Goal: Information Seeking & Learning: Find specific fact

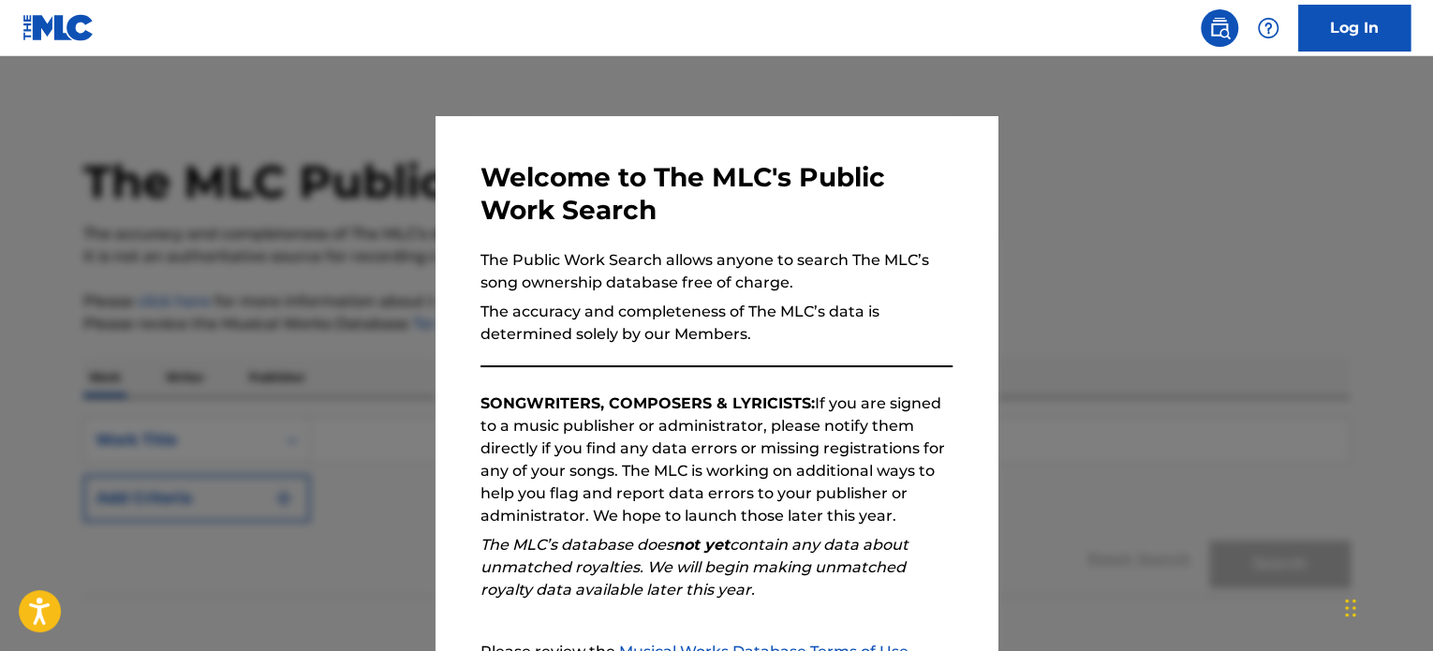
scroll to position [206, 0]
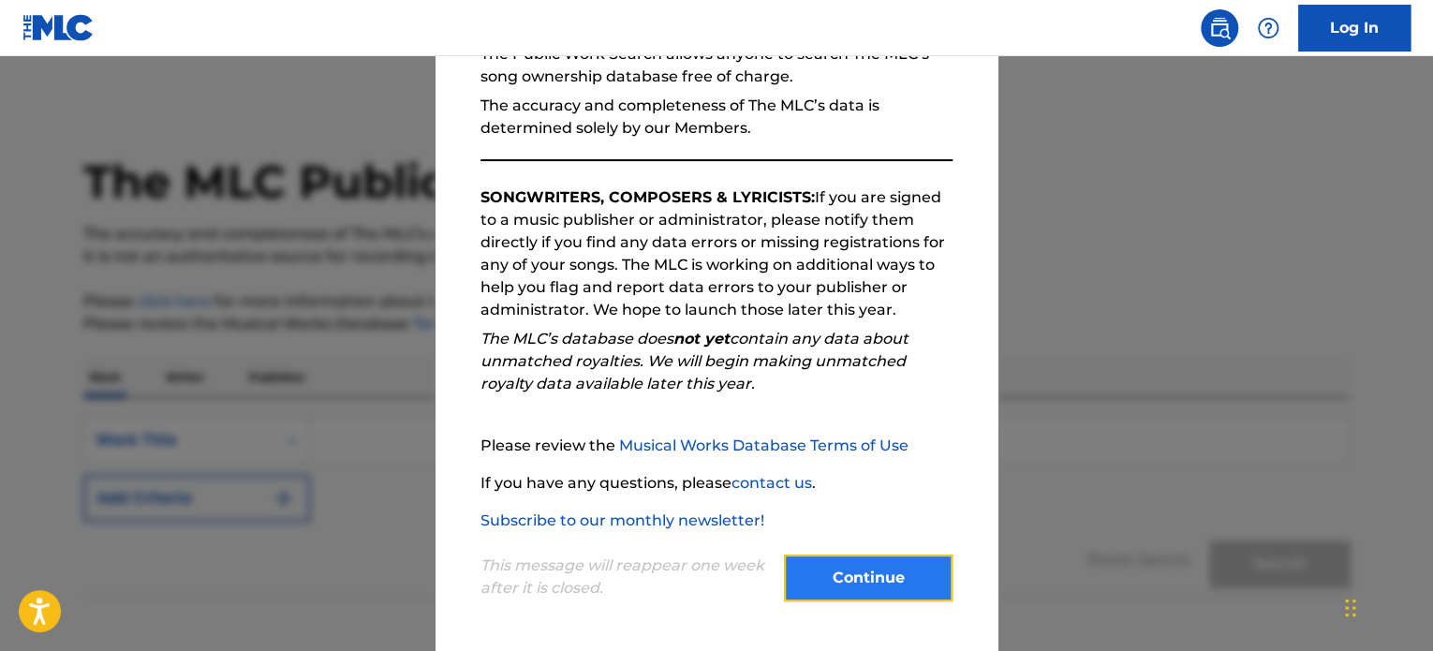
click at [857, 595] on button "Continue" at bounding box center [868, 577] width 169 height 47
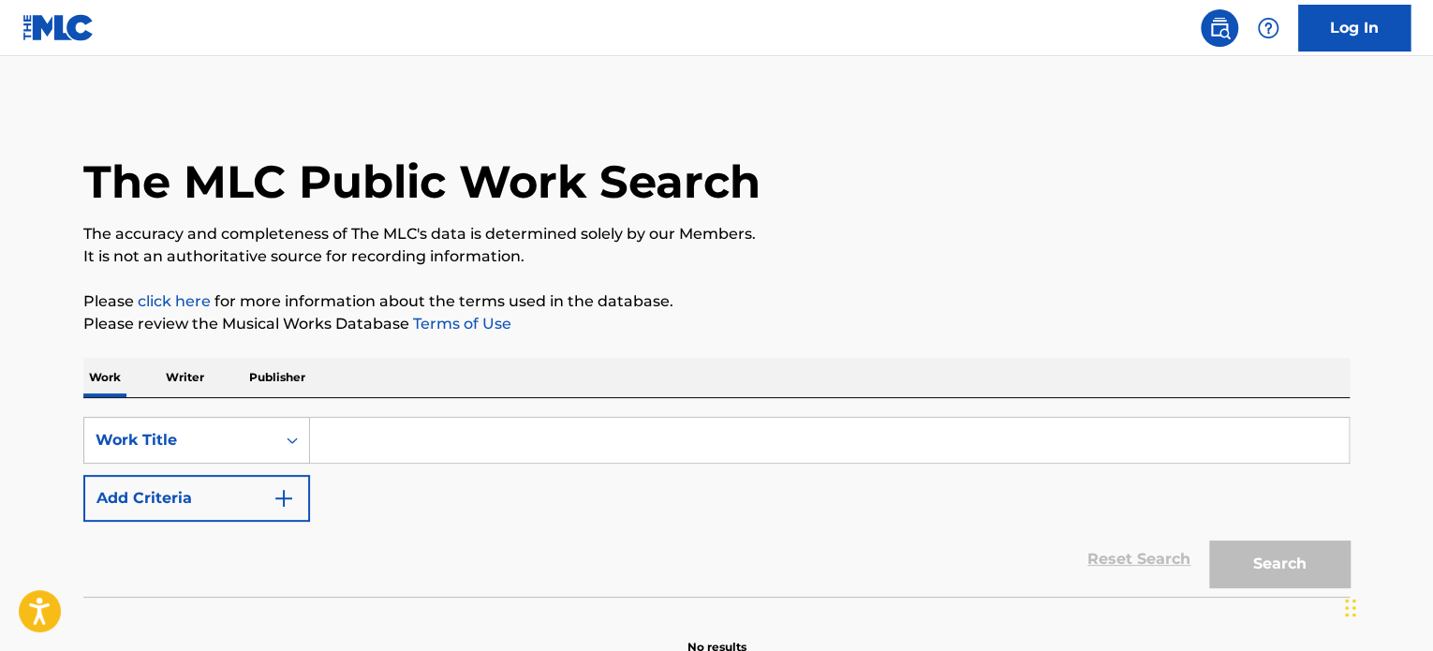
click at [190, 369] on p "Writer" at bounding box center [185, 377] width 50 height 39
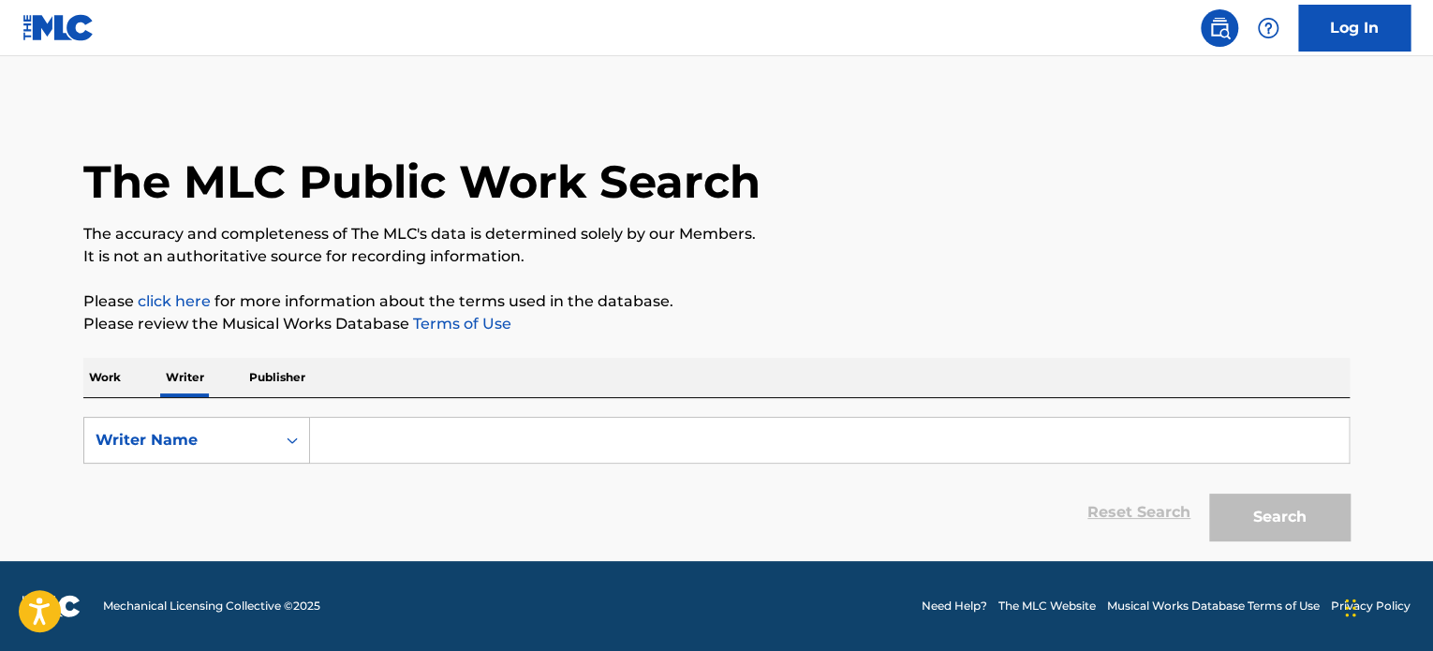
paste input "[PERSON_NAME] [PERSON_NAME]"
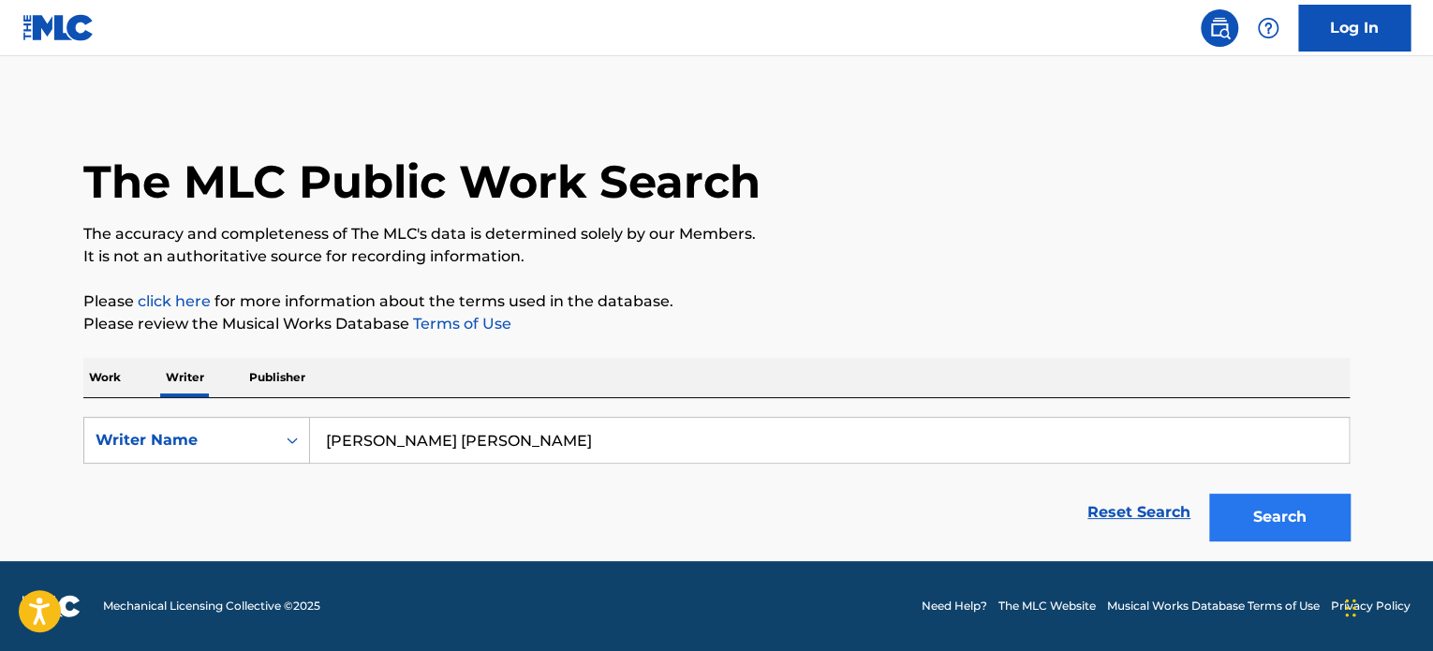
type input "[PERSON_NAME] [PERSON_NAME]"
click at [1296, 517] on button "Search" at bounding box center [1279, 516] width 140 height 47
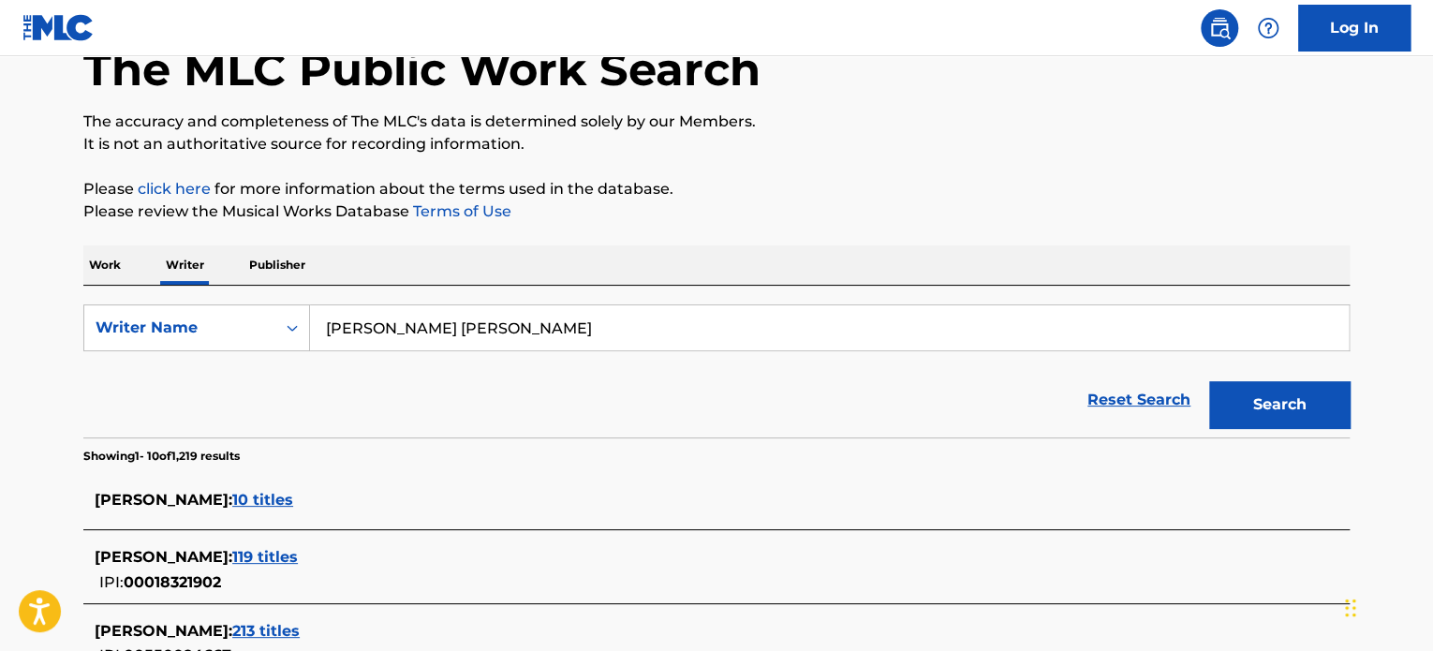
scroll to position [281, 0]
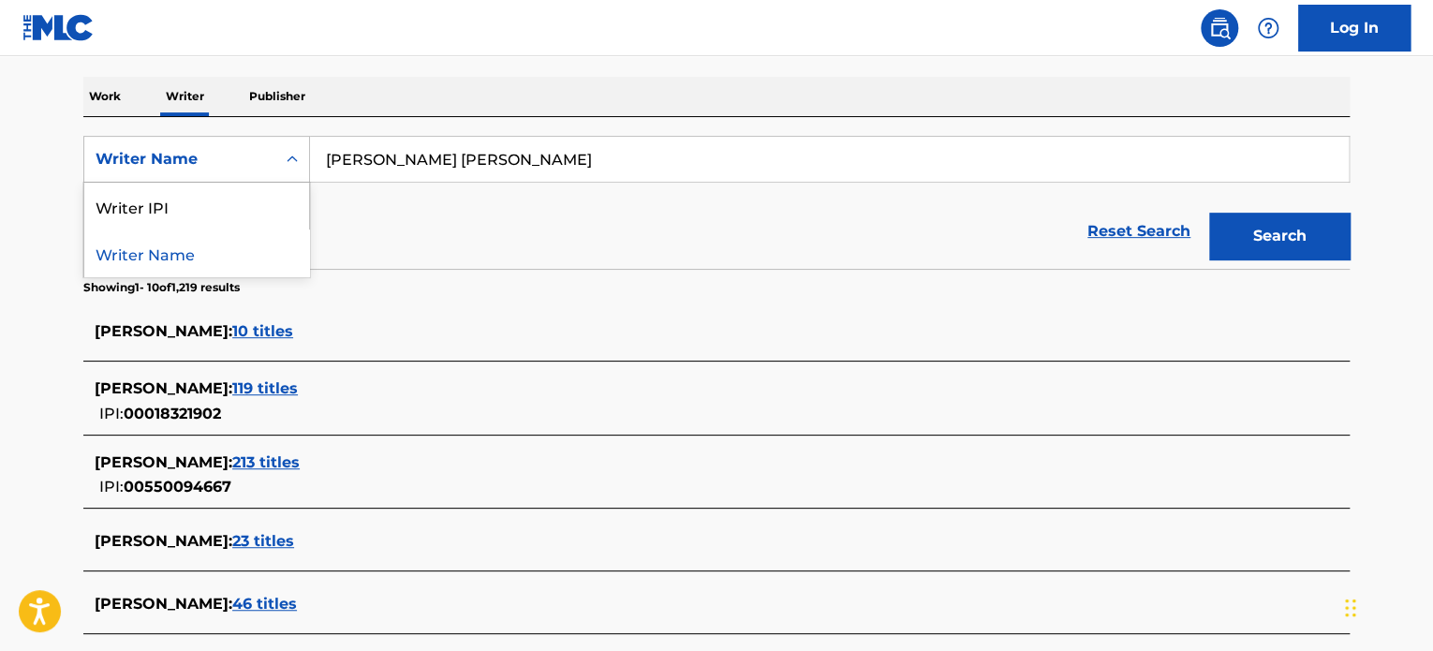
click at [243, 177] on div "Writer Name" at bounding box center [196, 159] width 227 height 47
click at [492, 214] on div "Reset Search Search" at bounding box center [716, 231] width 1266 height 75
click at [300, 459] on span "213 titles" at bounding box center [265, 462] width 67 height 18
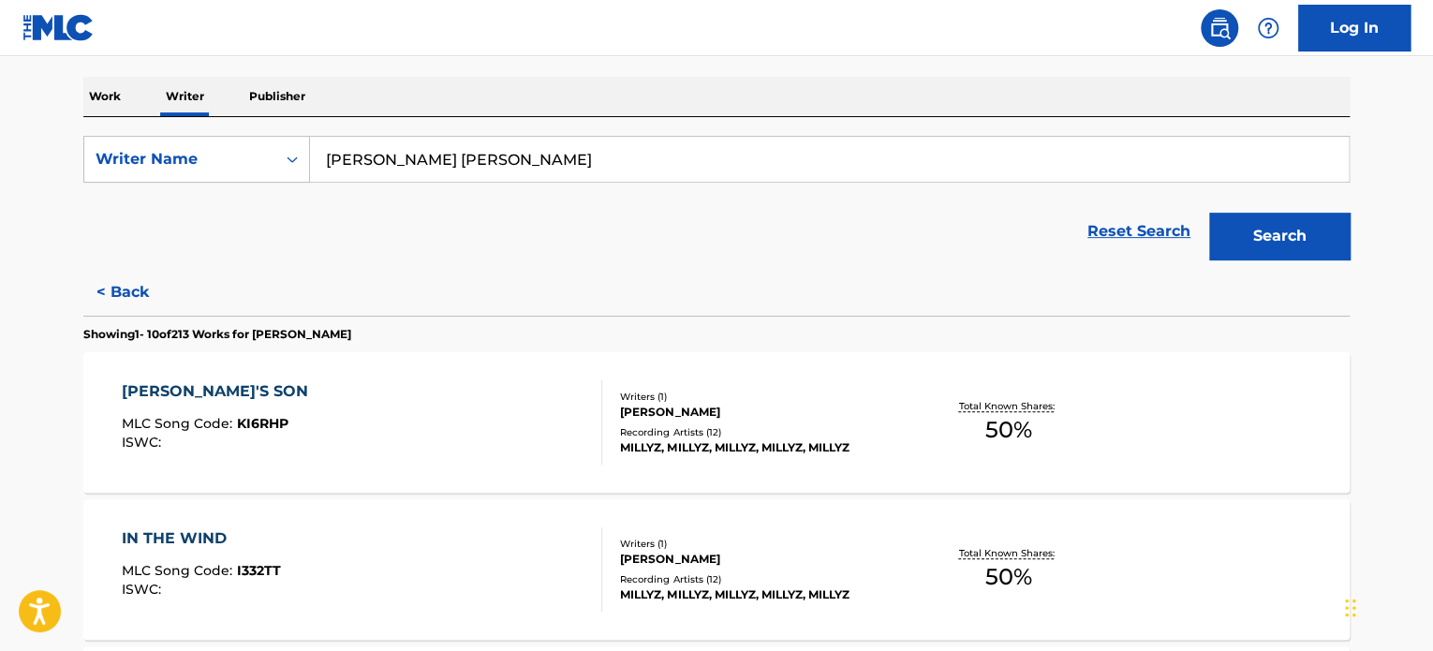
click at [111, 97] on p "Work" at bounding box center [104, 96] width 43 height 39
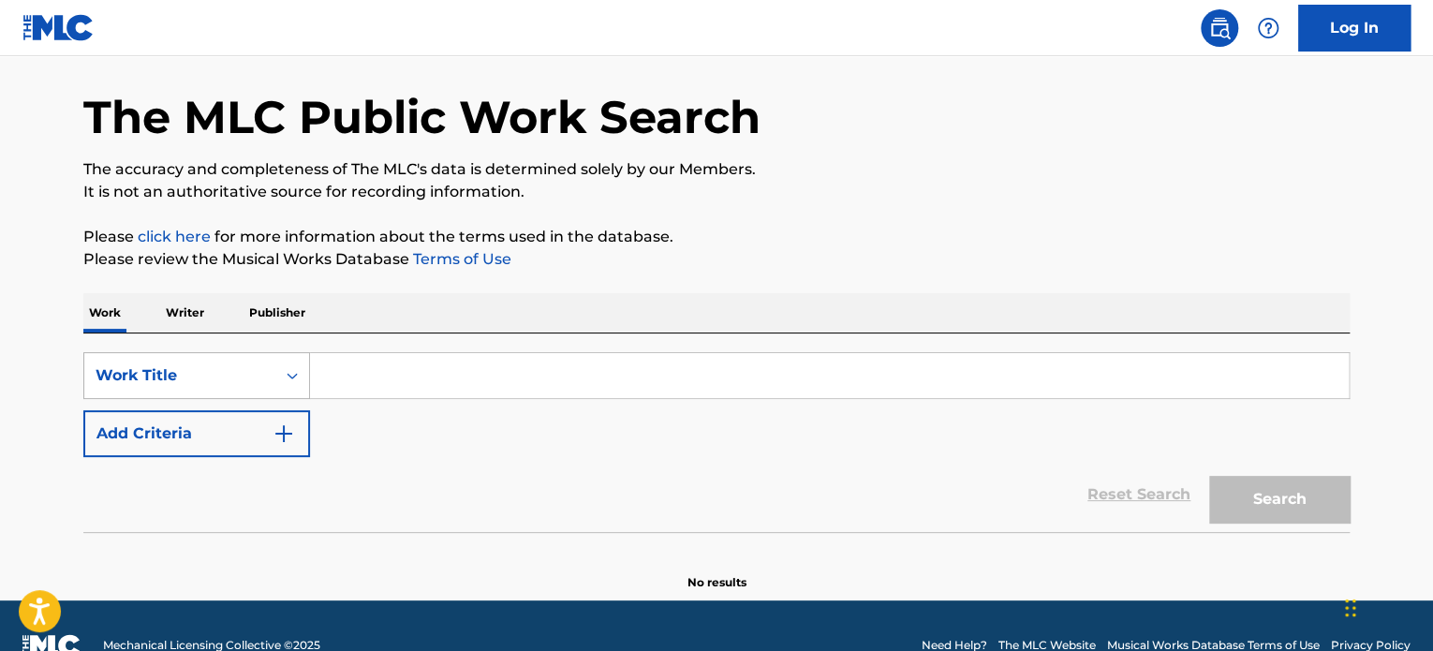
scroll to position [94, 0]
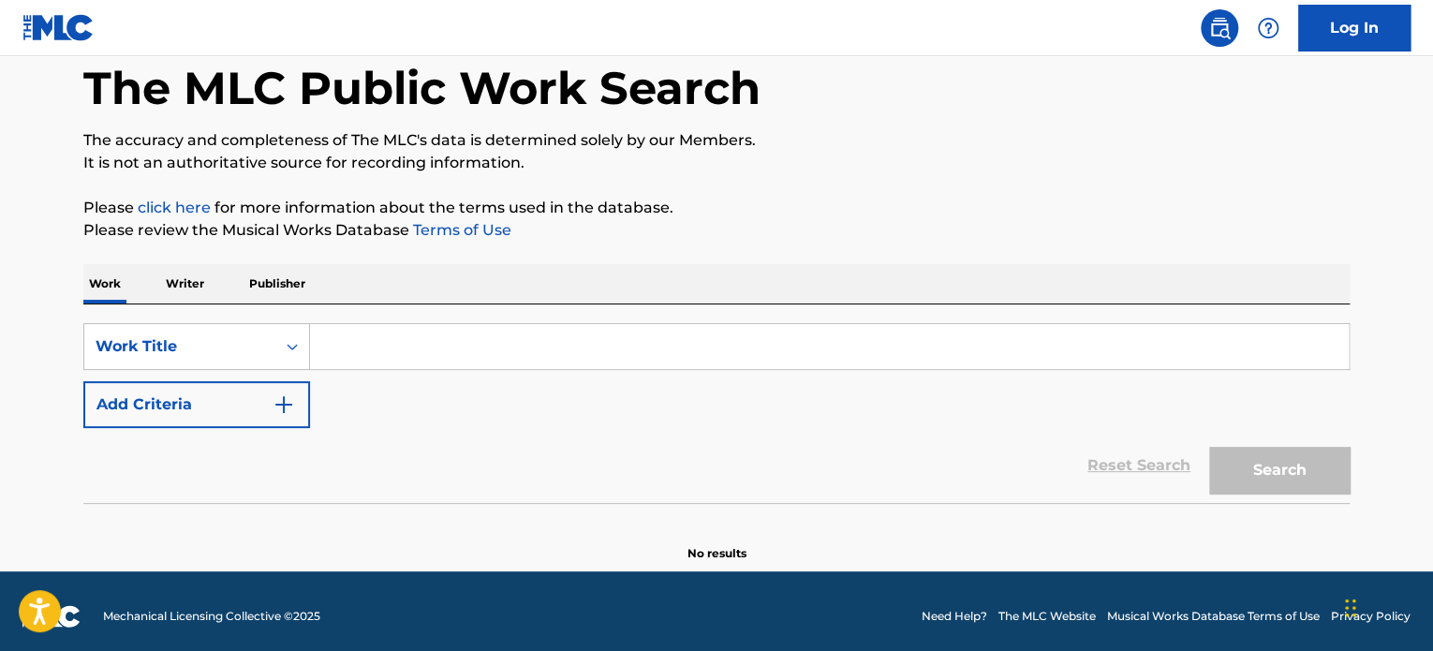
click at [340, 333] on input "Search Form" at bounding box center [829, 346] width 1038 height 45
click at [185, 287] on p "Writer" at bounding box center [185, 283] width 50 height 39
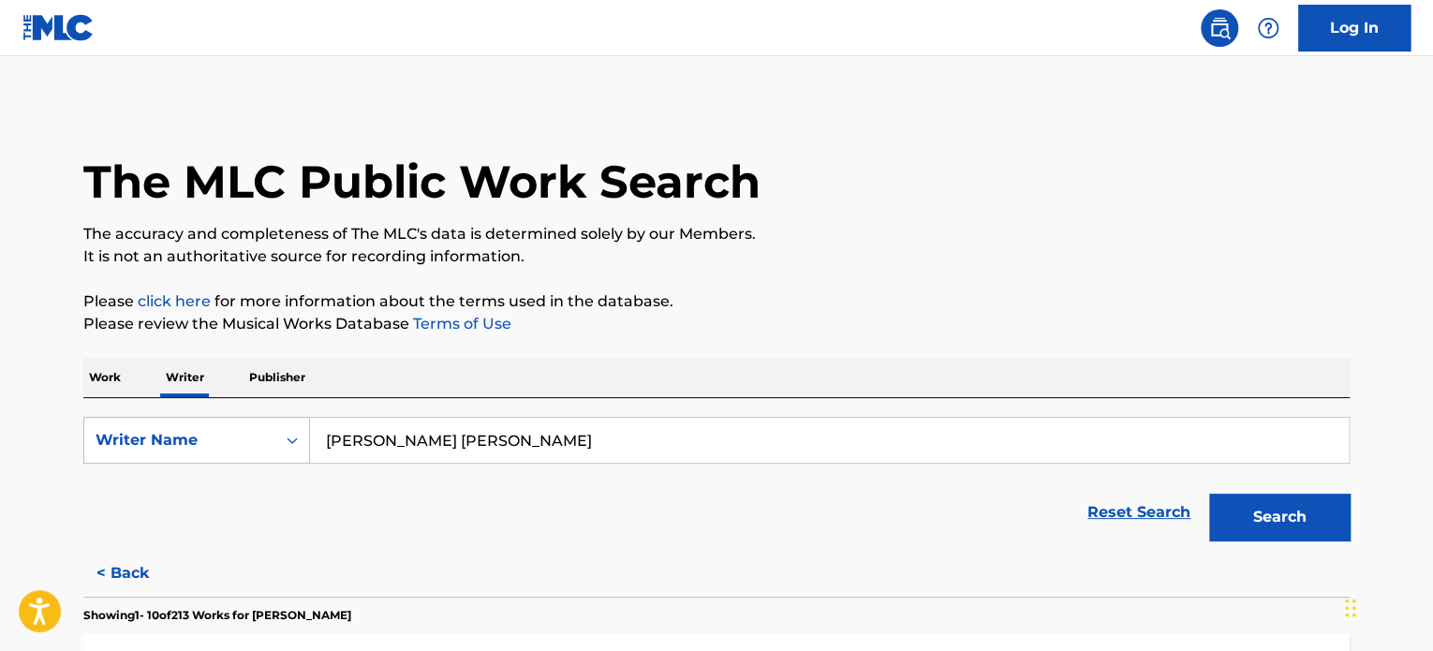
click at [112, 370] on p "Work" at bounding box center [104, 377] width 43 height 39
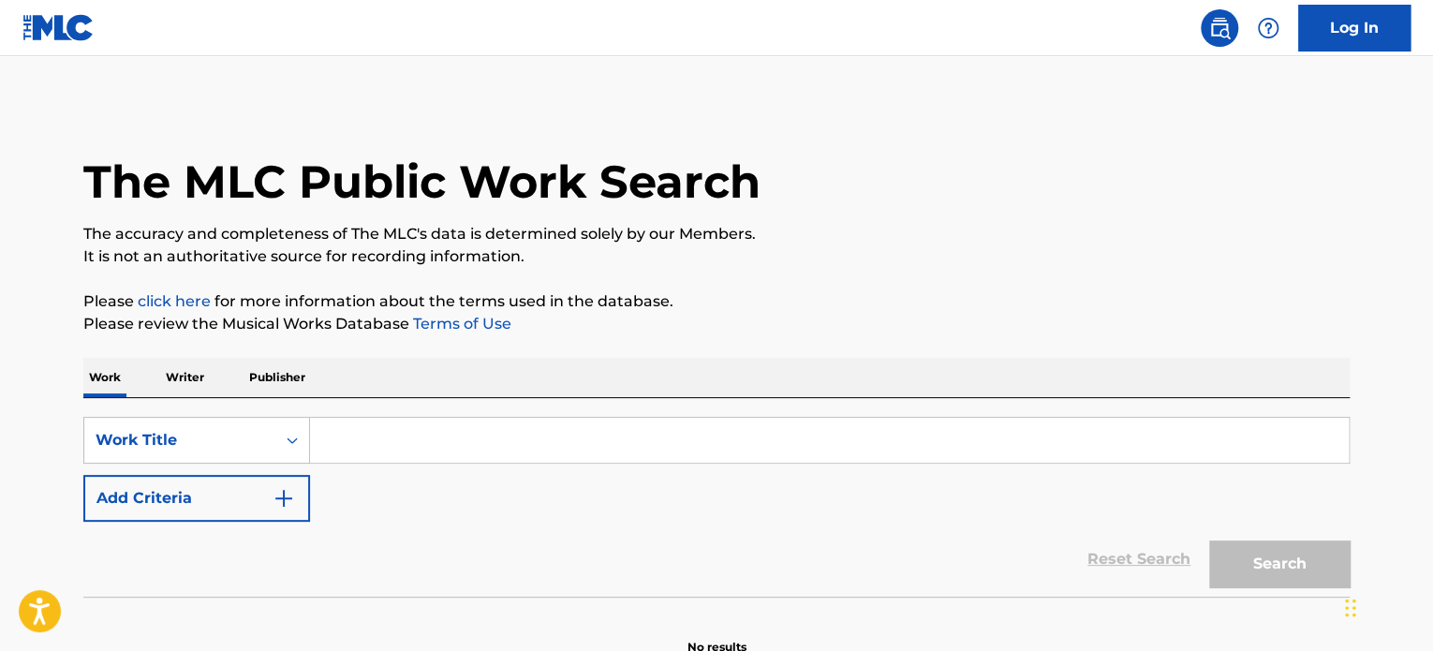
click at [370, 431] on input "Search Form" at bounding box center [829, 440] width 1038 height 45
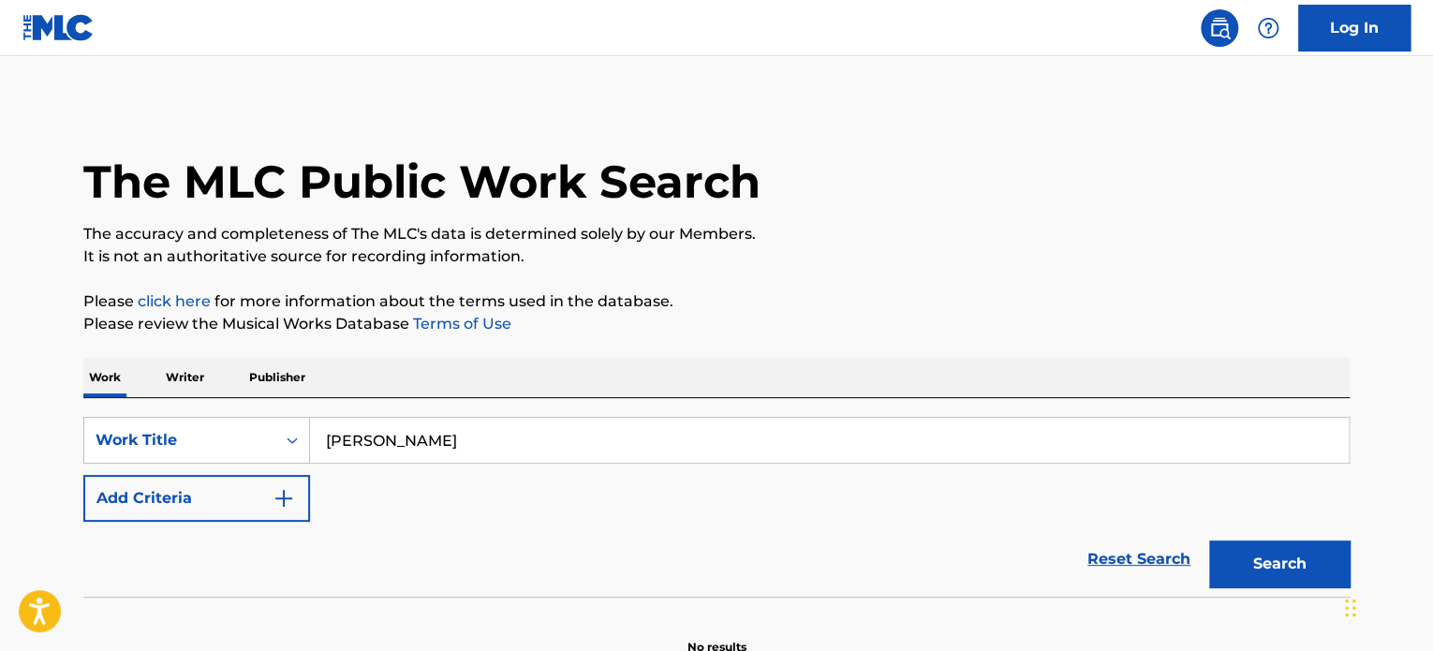
type input "[PERSON_NAME]"
click at [1209, 540] on button "Search" at bounding box center [1279, 563] width 140 height 47
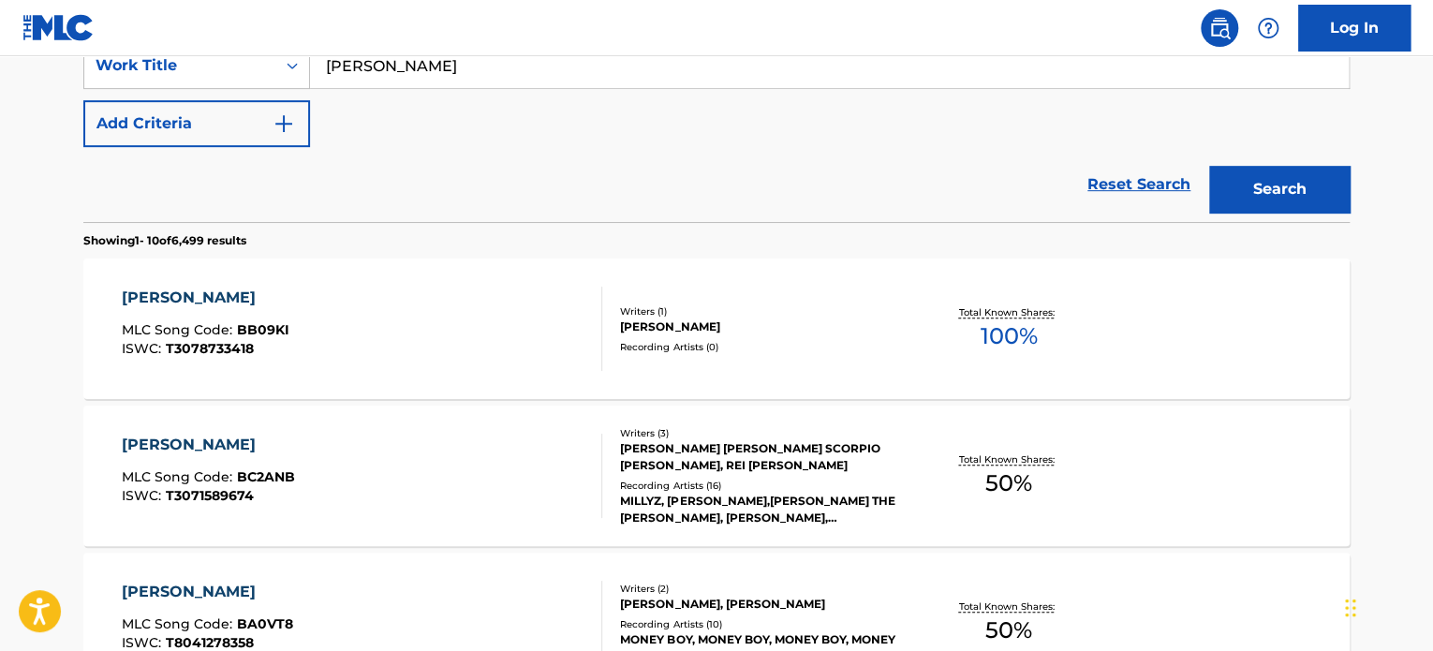
click at [184, 440] on div "[PERSON_NAME]" at bounding box center [208, 445] width 173 height 22
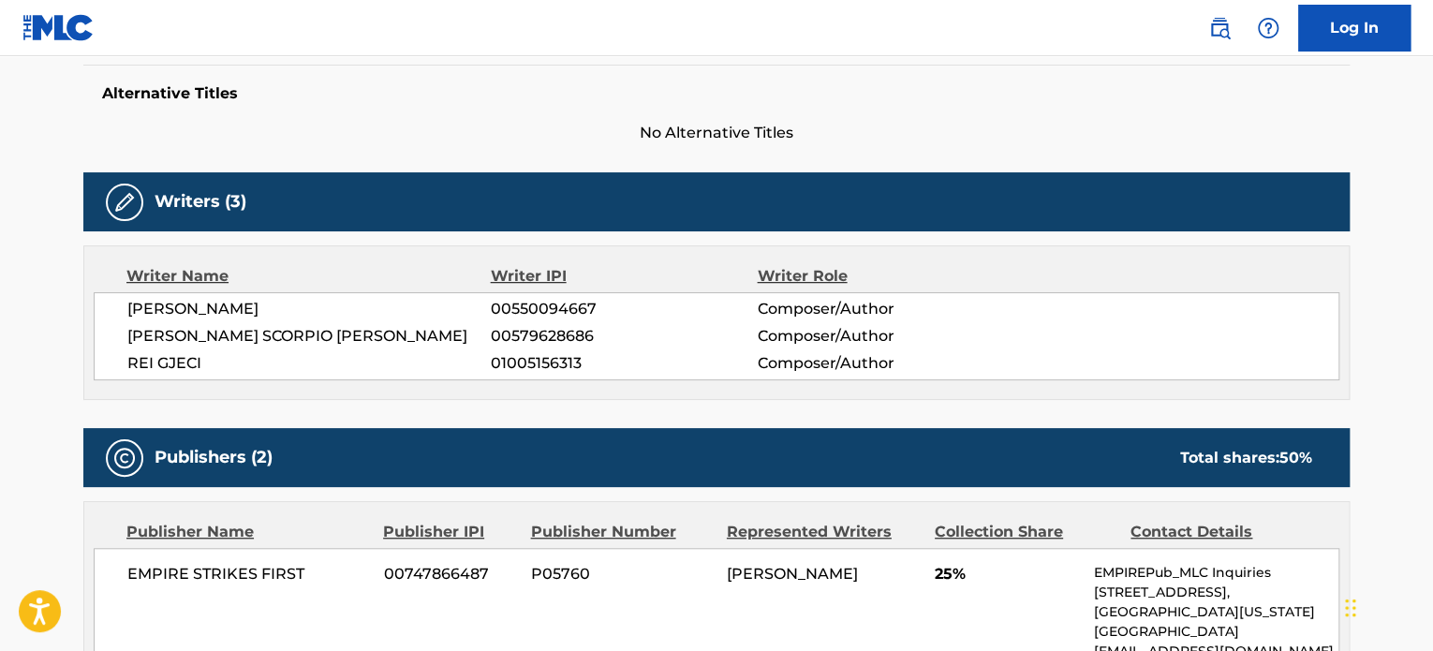
scroll to position [187, 0]
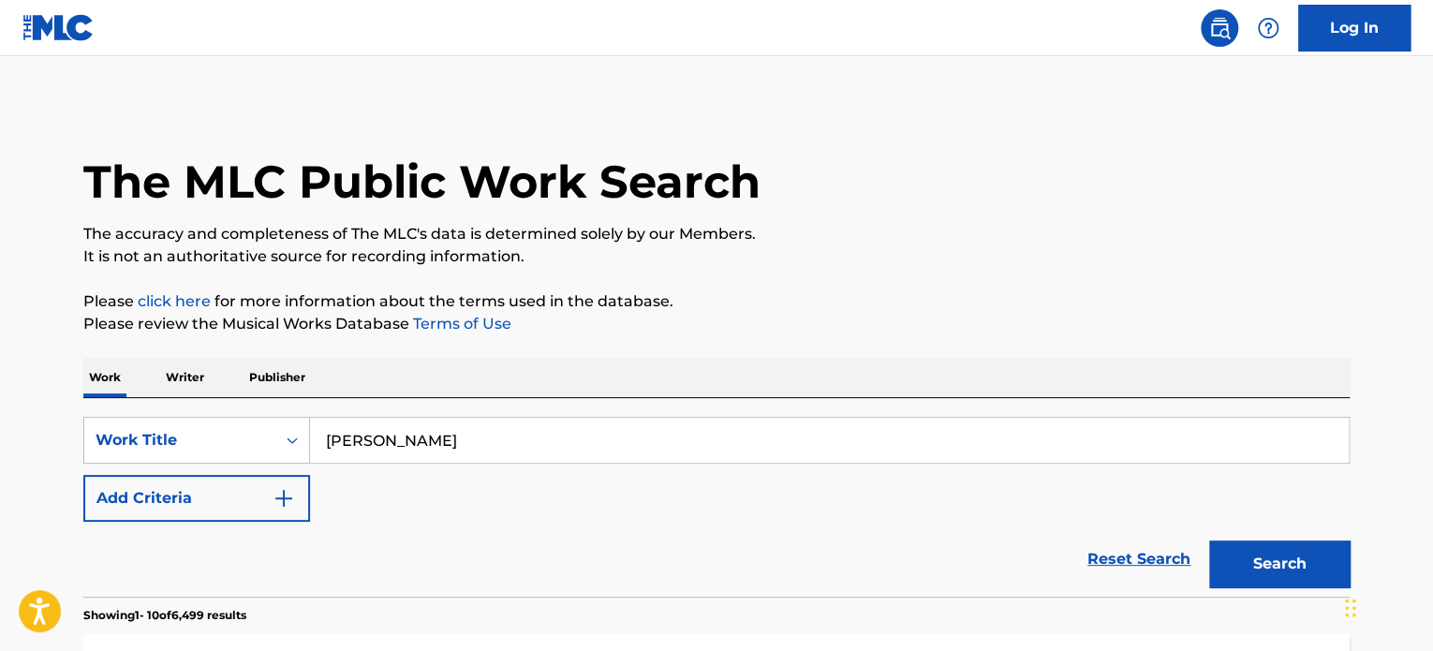
drag, startPoint x: 431, startPoint y: 433, endPoint x: 464, endPoint y: 441, distance: 34.7
click at [432, 433] on input "[PERSON_NAME]" at bounding box center [829, 440] width 1038 height 45
drag, startPoint x: 457, startPoint y: 441, endPoint x: 326, endPoint y: 429, distance: 131.6
click at [326, 429] on input "[PERSON_NAME]" at bounding box center [829, 440] width 1038 height 45
type input "violet skies"
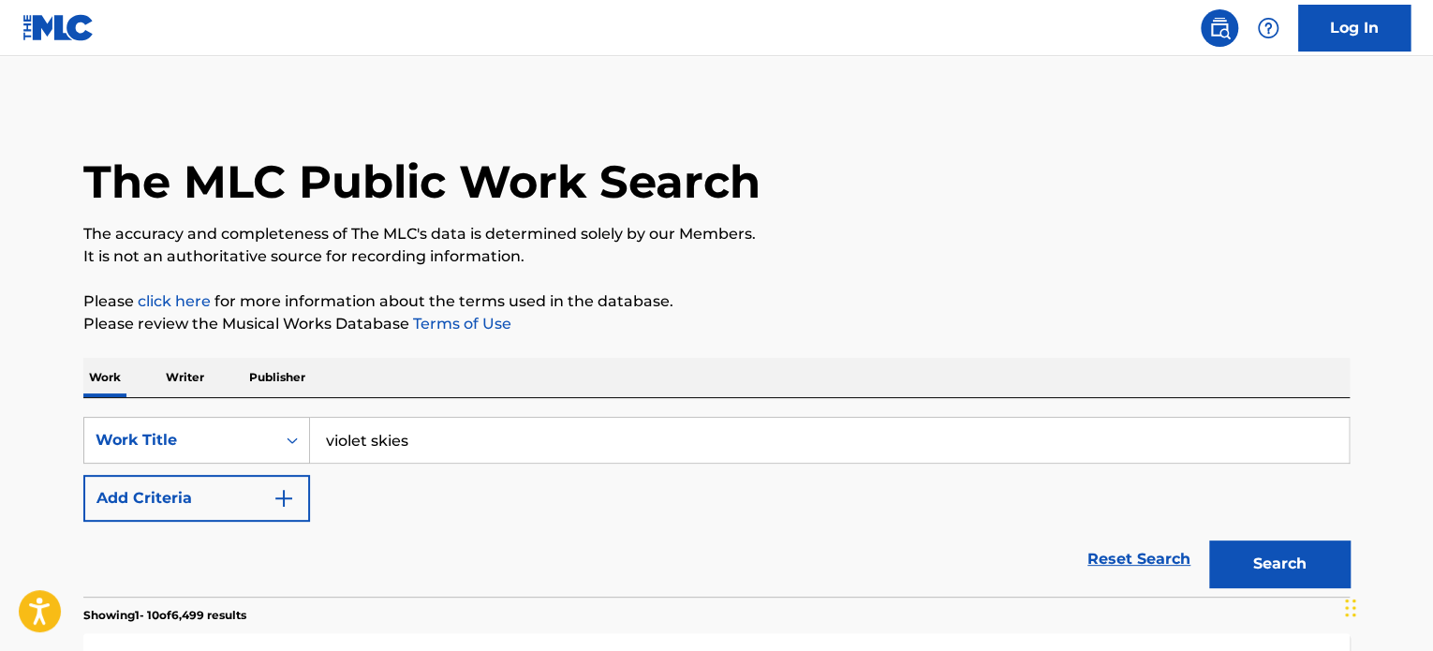
click at [1209, 540] on button "Search" at bounding box center [1279, 563] width 140 height 47
